Goal: Navigation & Orientation: Find specific page/section

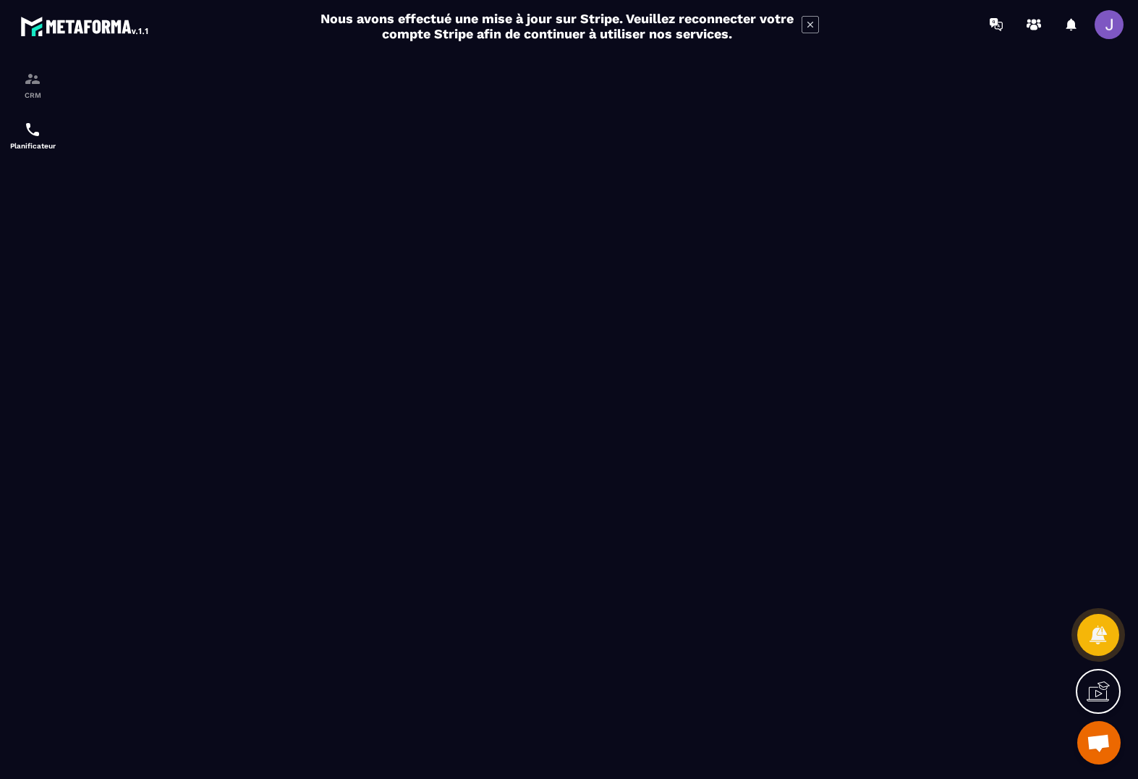
drag, startPoint x: 1109, startPoint y: 7, endPoint x: 1107, endPoint y: 17, distance: 9.5
click at [1109, 7] on div "Nous avons effectué une mise à jour sur Stripe. Veuillez reconnecter votre comp…" at bounding box center [569, 26] width 1138 height 38
click at [1106, 17] on span at bounding box center [1109, 24] width 29 height 29
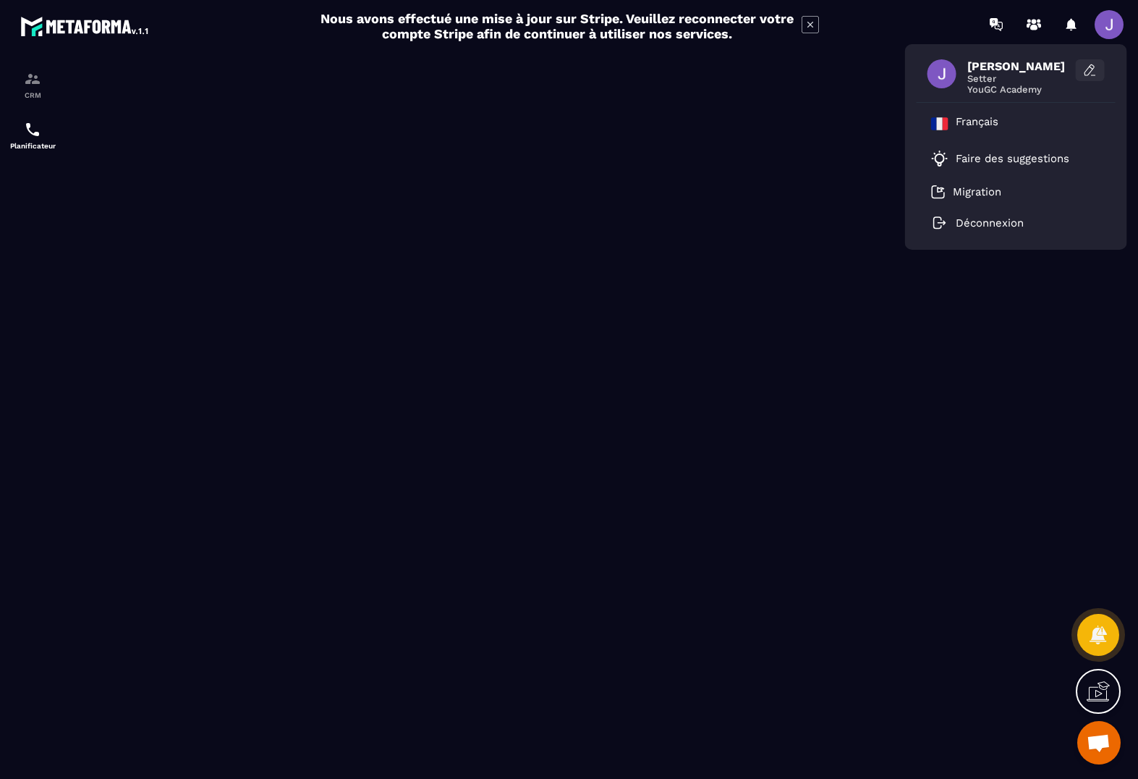
click at [1092, 68] on icon at bounding box center [1092, 68] width 4 height 2
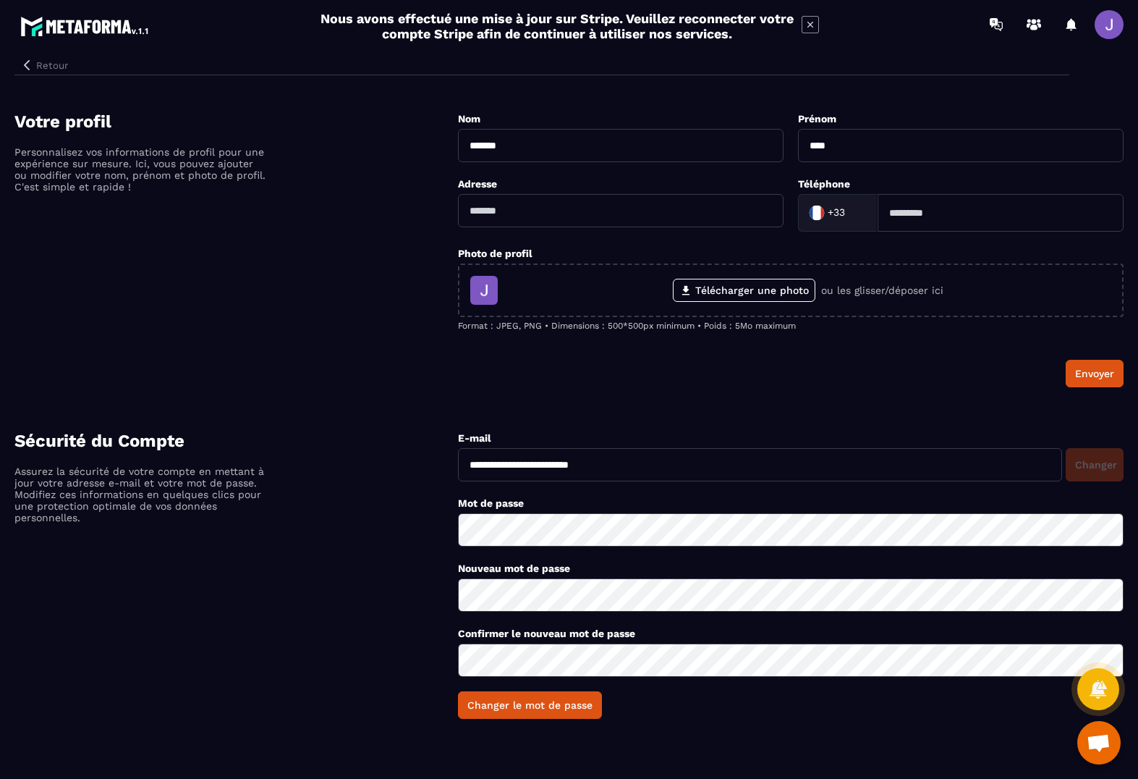
click at [52, 68] on button "Retour" at bounding box center [43, 65] width 59 height 19
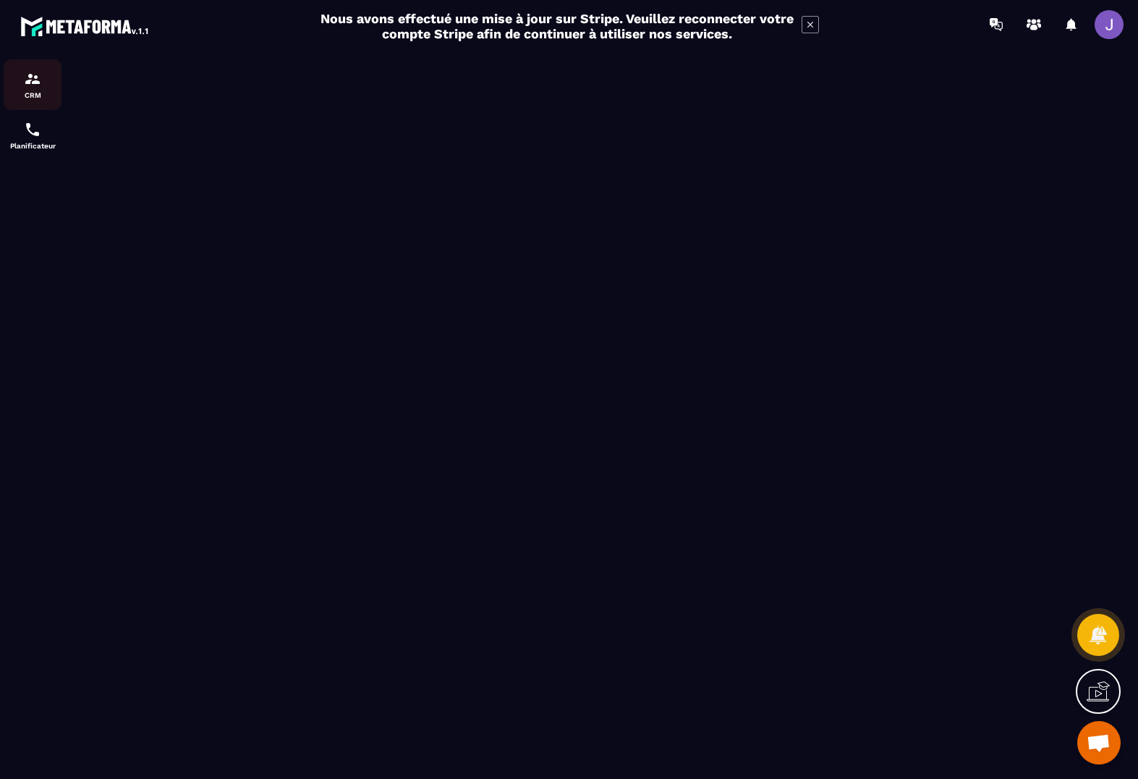
click at [37, 86] on img at bounding box center [32, 78] width 17 height 17
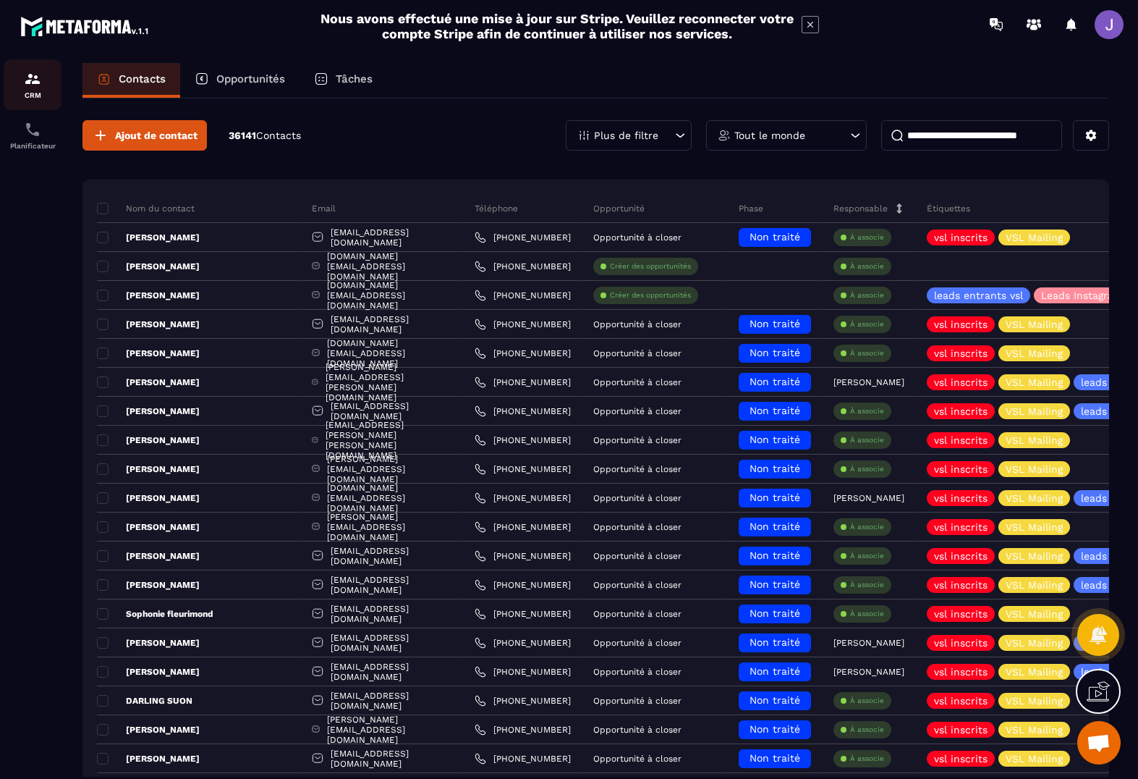
click at [29, 81] on img at bounding box center [32, 78] width 17 height 17
click at [1109, 29] on span at bounding box center [1109, 24] width 29 height 29
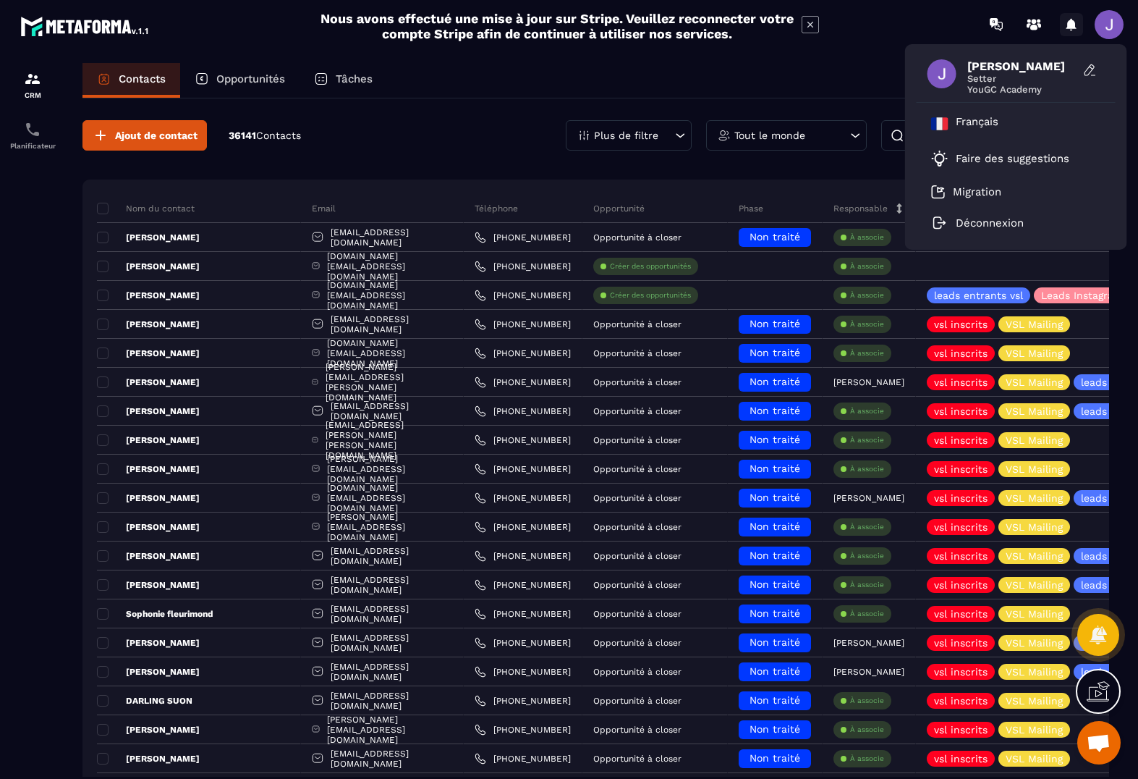
click at [1074, 31] on icon at bounding box center [1071, 24] width 23 height 23
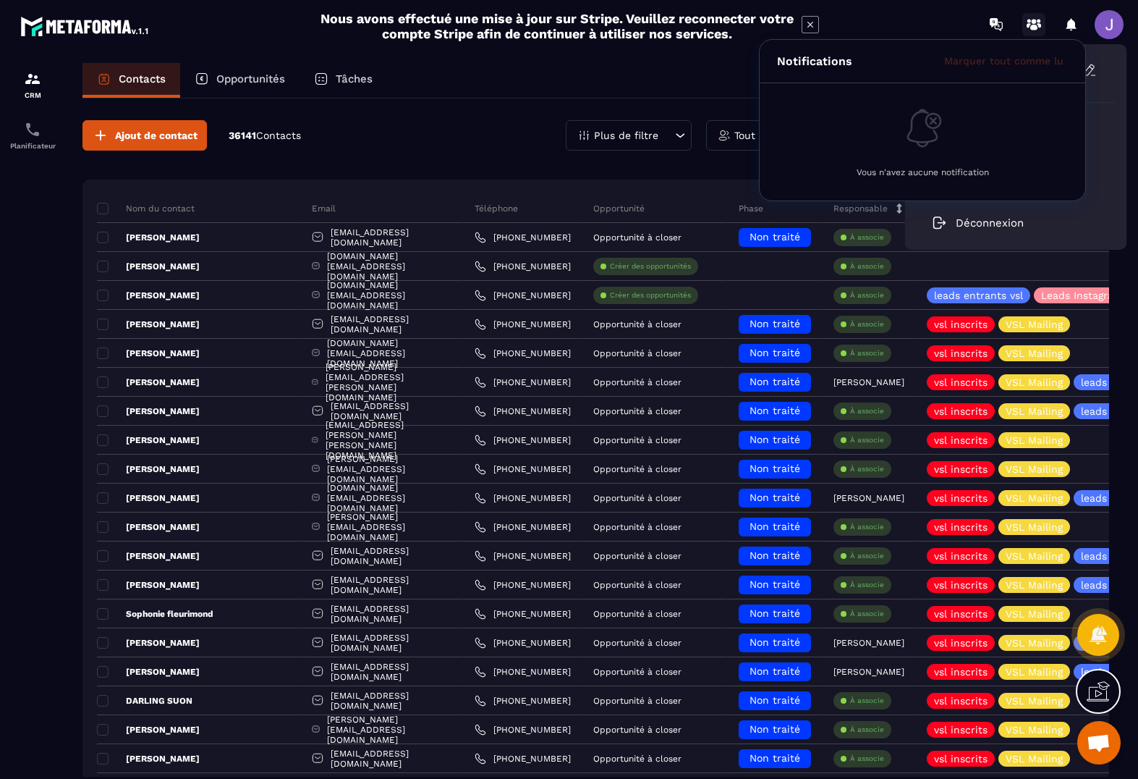
click at [1044, 28] on icon at bounding box center [1033, 24] width 23 height 23
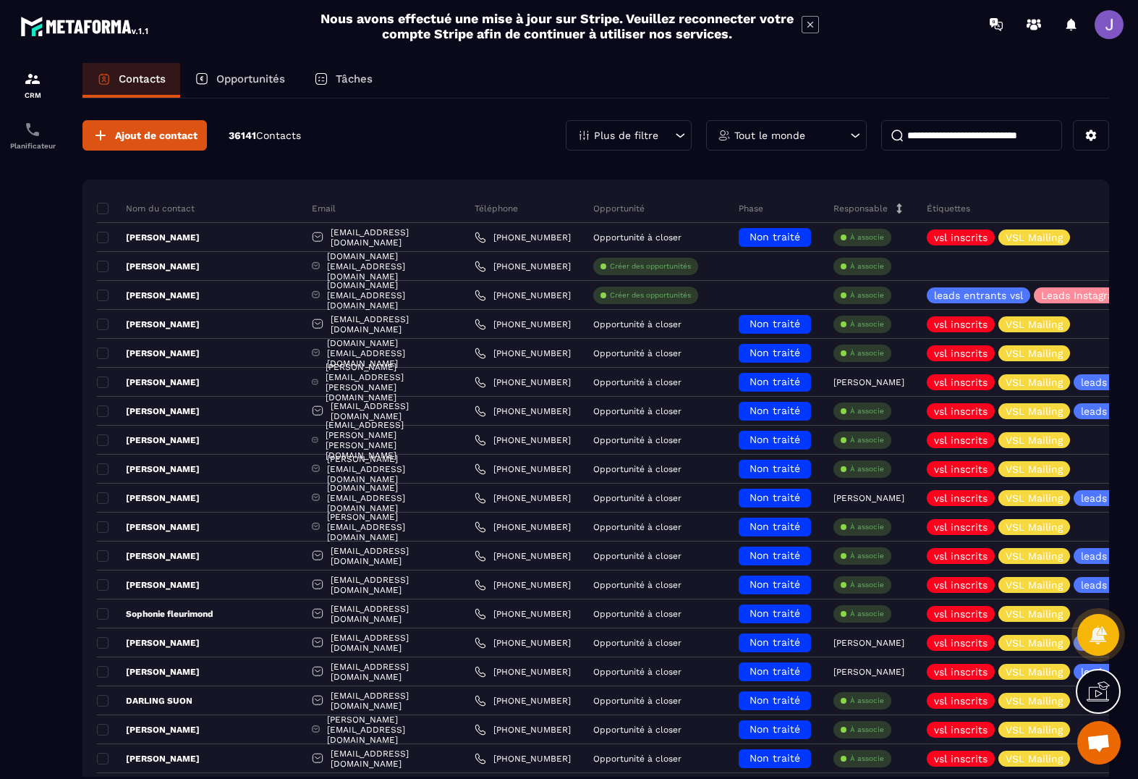
click at [1035, 138] on input at bounding box center [971, 135] width 181 height 30
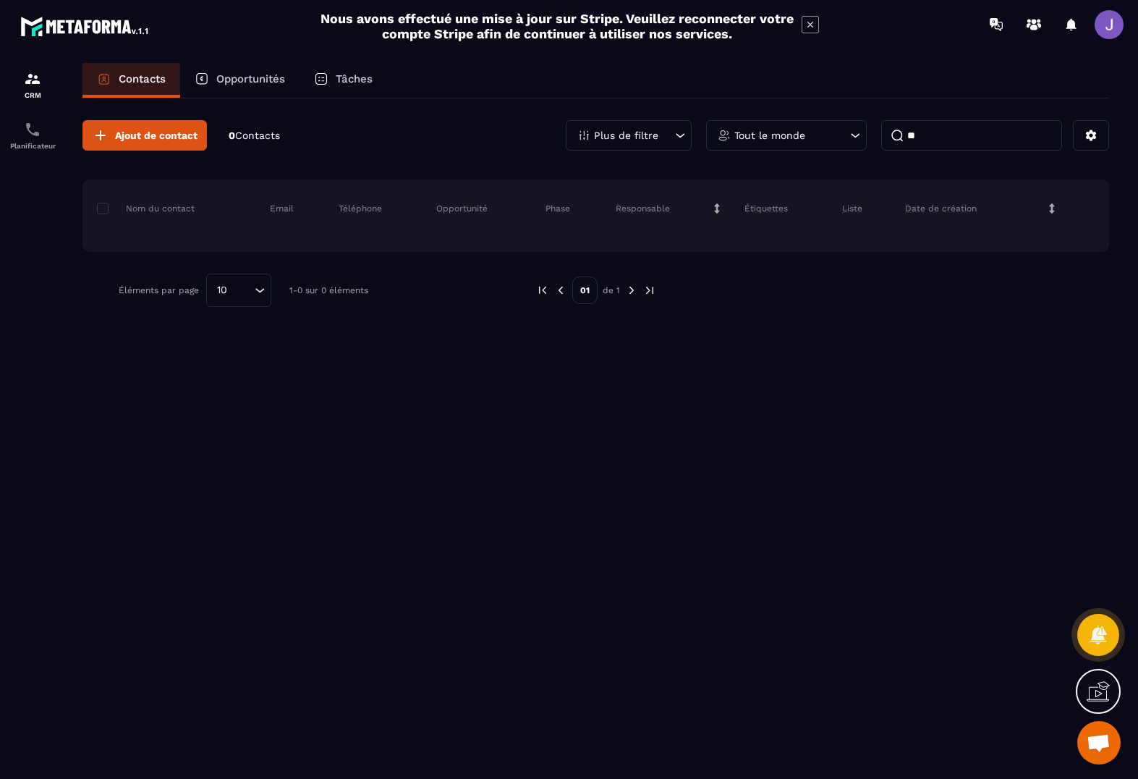
type input "*"
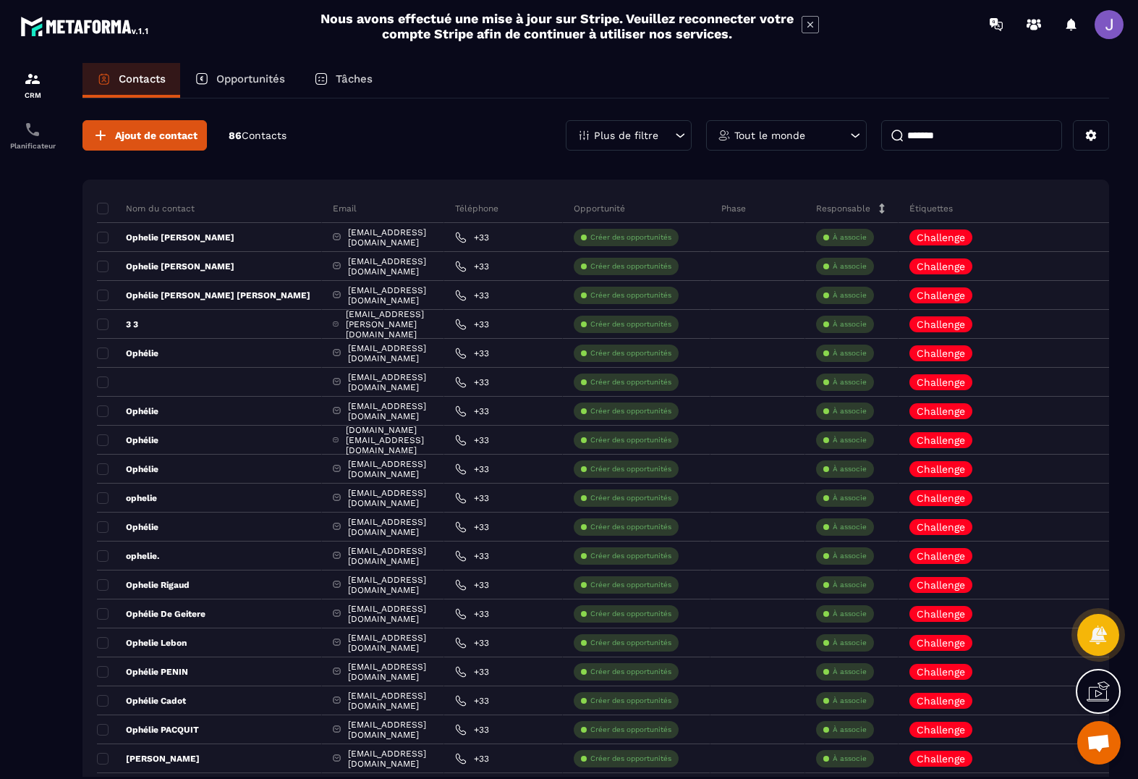
scroll to position [-1, 0]
type input "*******"
click at [358, 86] on div "Tâches" at bounding box center [344, 80] width 88 height 35
